Goal: Information Seeking & Learning: Learn about a topic

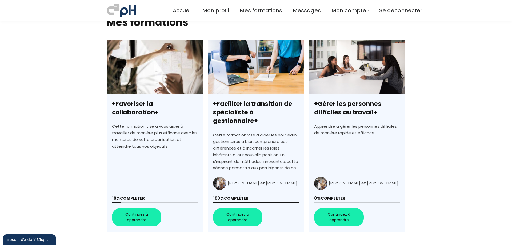
scroll to position [133, 0]
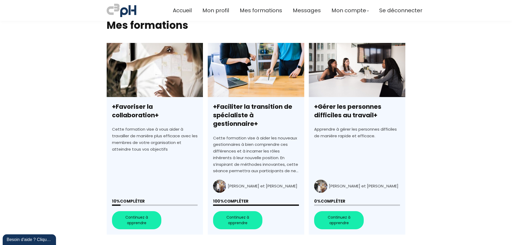
click at [139, 211] on link "+Favoriser la collaboration+" at bounding box center [155, 139] width 96 height 192
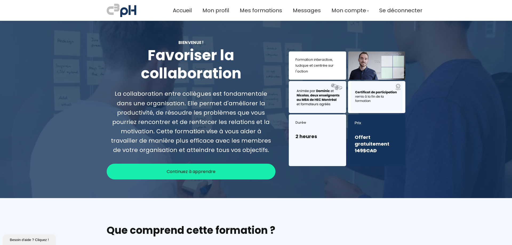
click at [235, 167] on div "Continuez à apprendre" at bounding box center [191, 172] width 169 height 16
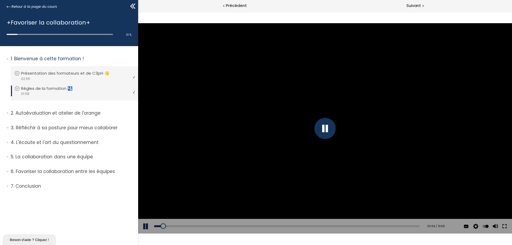
click at [506, 226] on button at bounding box center [505, 226] width 10 height 15
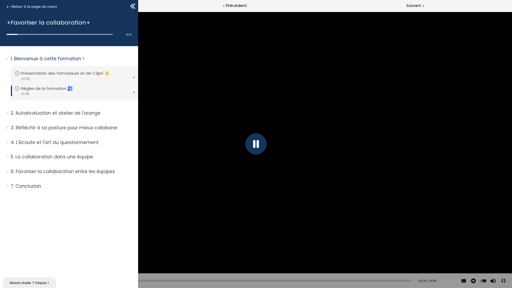
click at [33, 111] on div at bounding box center [256, 144] width 512 height 288
drag, startPoint x: 365, startPoint y: 2, endPoint x: 360, endPoint y: 3, distance: 4.9
click at [364, 4] on div at bounding box center [256, 144] width 512 height 288
click at [504, 245] on button at bounding box center [504, 281] width 12 height 12
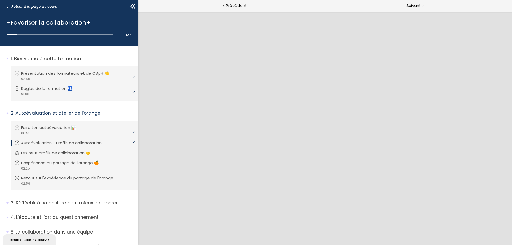
click at [7, 33] on div "10 % complete" at bounding box center [69, 32] width 125 height 10
click at [7, 35] on div at bounding box center [12, 34] width 11 height 1
click at [10, 33] on div "10 % complete" at bounding box center [69, 32] width 125 height 10
click at [10, 34] on div at bounding box center [12, 34] width 11 height 1
click at [30, 4] on span "Retour à la page du cours" at bounding box center [34, 7] width 46 height 6
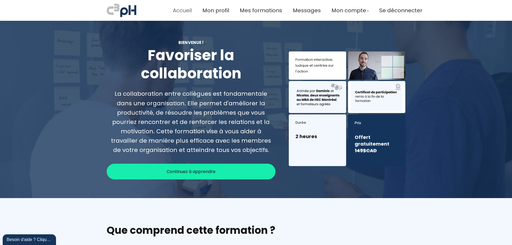
click at [186, 12] on span "Accueil" at bounding box center [182, 10] width 19 height 9
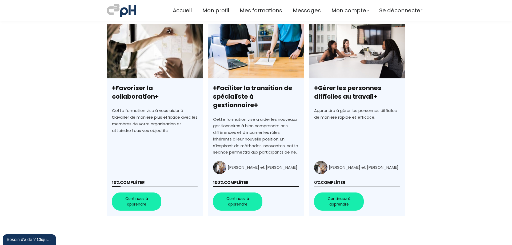
scroll to position [160, 0]
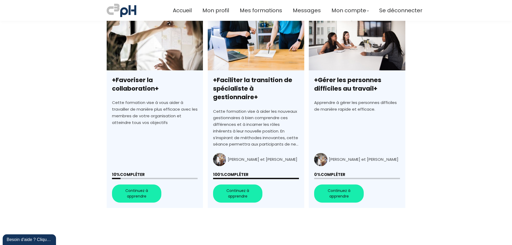
click at [114, 170] on link "+Favoriser la collaboration+" at bounding box center [155, 112] width 96 height 192
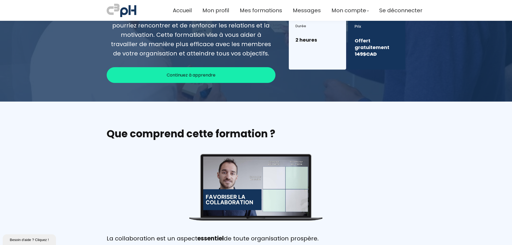
scroll to position [96, 0]
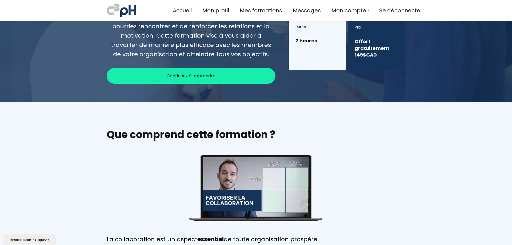
click at [223, 78] on div "Continuez à apprendre" at bounding box center [191, 76] width 169 height 16
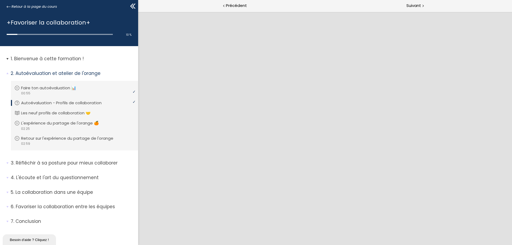
click at [23, 57] on p "Bienvenue à cette formation !" at bounding box center [73, 59] width 124 height 7
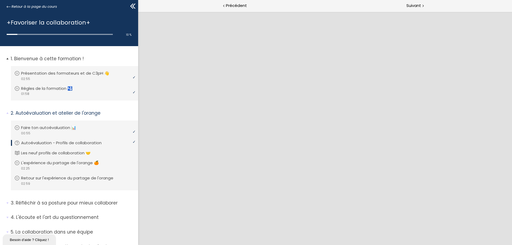
click at [23, 56] on p "Bienvenue à cette formation !" at bounding box center [73, 59] width 124 height 7
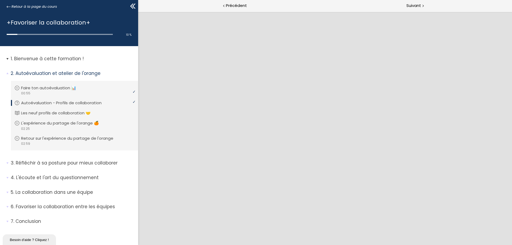
click at [24, 56] on p "Bienvenue à cette formation !" at bounding box center [73, 59] width 124 height 7
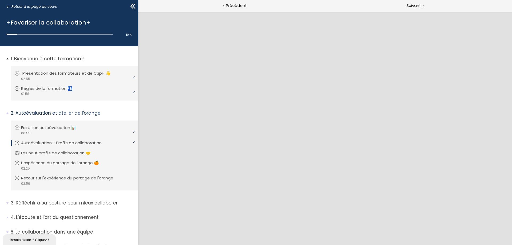
click at [30, 73] on p "Présentation des formateurs et de C3pH 👋" at bounding box center [70, 73] width 96 height 6
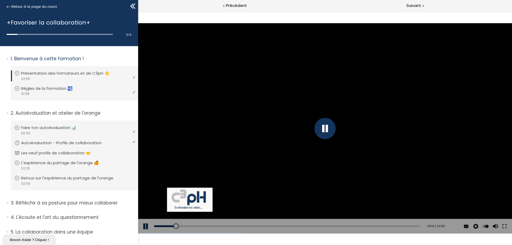
drag, startPoint x: 505, startPoint y: 228, endPoint x: 644, endPoint y: 272, distance: 145.9
click at [505, 228] on button at bounding box center [505, 226] width 10 height 15
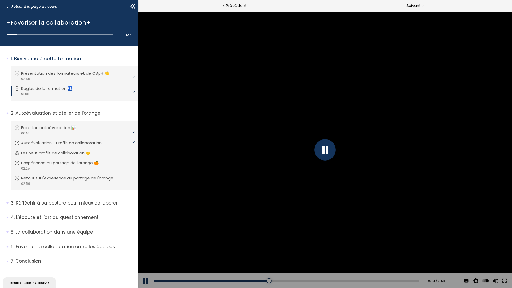
click at [510, 245] on button at bounding box center [505, 281] width 10 height 15
click at [510, 245] on button at bounding box center [504, 281] width 12 height 12
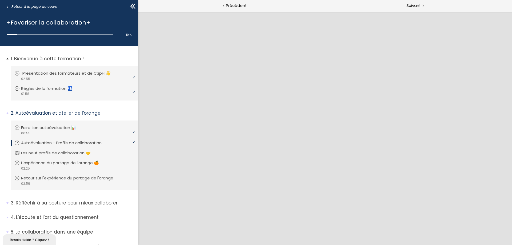
click at [44, 76] on div "video 02:55" at bounding box center [73, 78] width 119 height 5
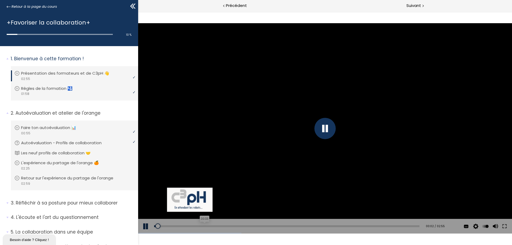
click at [203, 226] on div "00:33" at bounding box center [287, 227] width 266 height 2
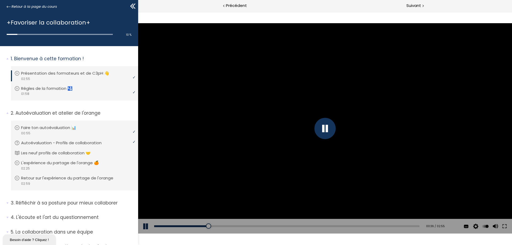
click at [272, 229] on div "Add chapter 01:22" at bounding box center [287, 226] width 266 height 15
click at [48, 89] on p "Règles de la formation 🛂" at bounding box center [52, 89] width 60 height 6
click at [57, 129] on p "Faire ton autoévaluation 📊" at bounding box center [53, 128] width 63 height 6
click at [433, 165] on div at bounding box center [325, 128] width 374 height 211
click at [321, 129] on div at bounding box center [325, 128] width 21 height 21
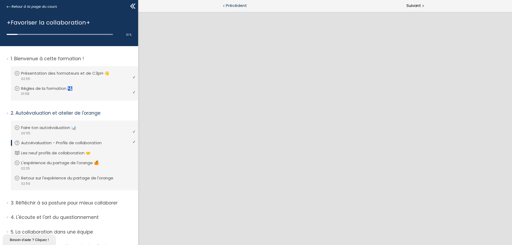
click at [229, 5] on span "Précédent" at bounding box center [236, 5] width 21 height 7
click at [418, 6] on span "Suivant" at bounding box center [414, 5] width 15 height 7
click at [52, 152] on p "Les neuf profils de collaboration 🤝" at bounding box center [61, 153] width 78 height 6
click at [49, 142] on p "Autoévaluation - Profils de collaboration" at bounding box center [66, 143] width 89 height 6
click at [53, 152] on p "Les neuf profils de collaboration 🤝" at bounding box center [61, 153] width 78 height 6
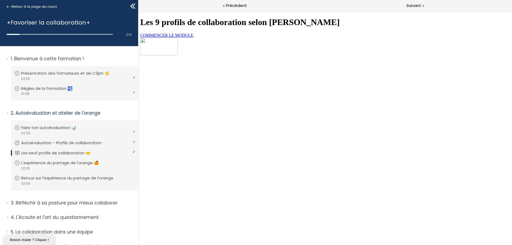
click at [193, 38] on link "COMMENCER LE MODULE" at bounding box center [166, 35] width 53 height 5
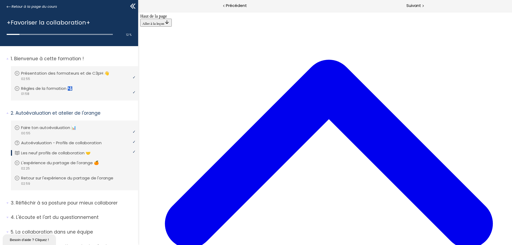
scroll to position [17, 0]
drag, startPoint x: 197, startPoint y: 231, endPoint x: 207, endPoint y: 229, distance: 10.0
